Goal: Find specific page/section

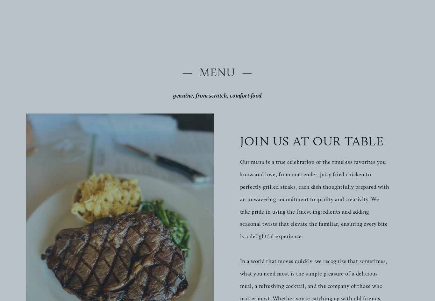
scroll to position [35, 0]
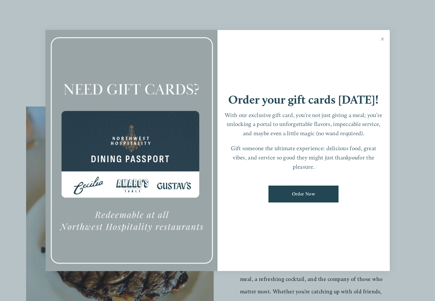
click at [390, 227] on div at bounding box center [217, 150] width 435 height 301
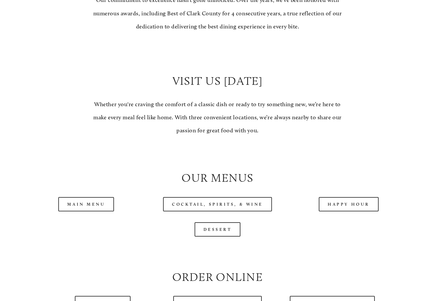
scroll to position [487, 0]
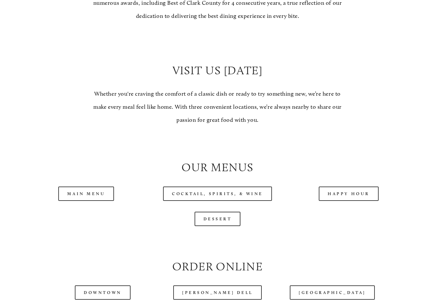
click at [89, 190] on link "Main Menu" at bounding box center [86, 194] width 56 height 14
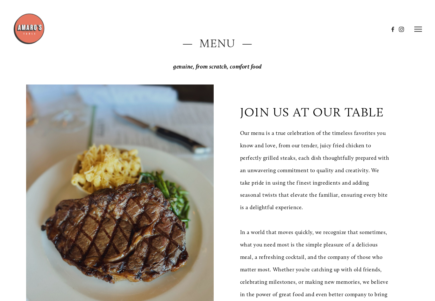
scroll to position [0, 0]
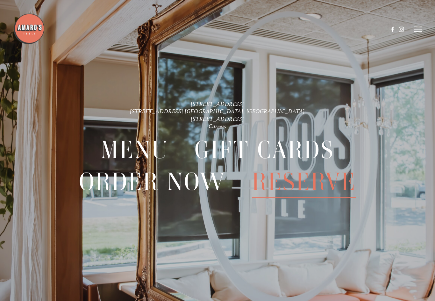
scroll to position [13, 0]
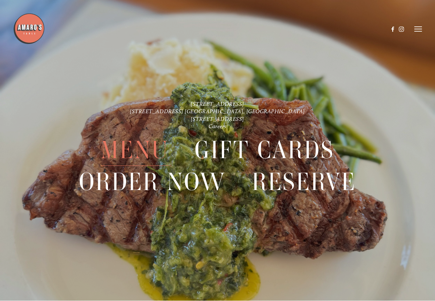
click at [149, 154] on span "Menu" at bounding box center [135, 150] width 68 height 32
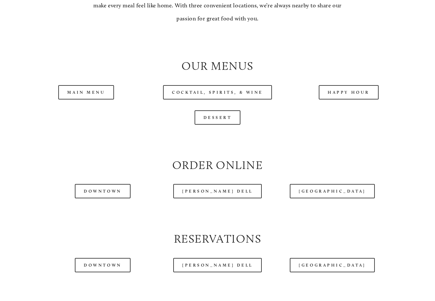
scroll to position [588, 0]
click at [89, 89] on link "Main Menu" at bounding box center [86, 92] width 56 height 14
